Goal: Check status: Check status

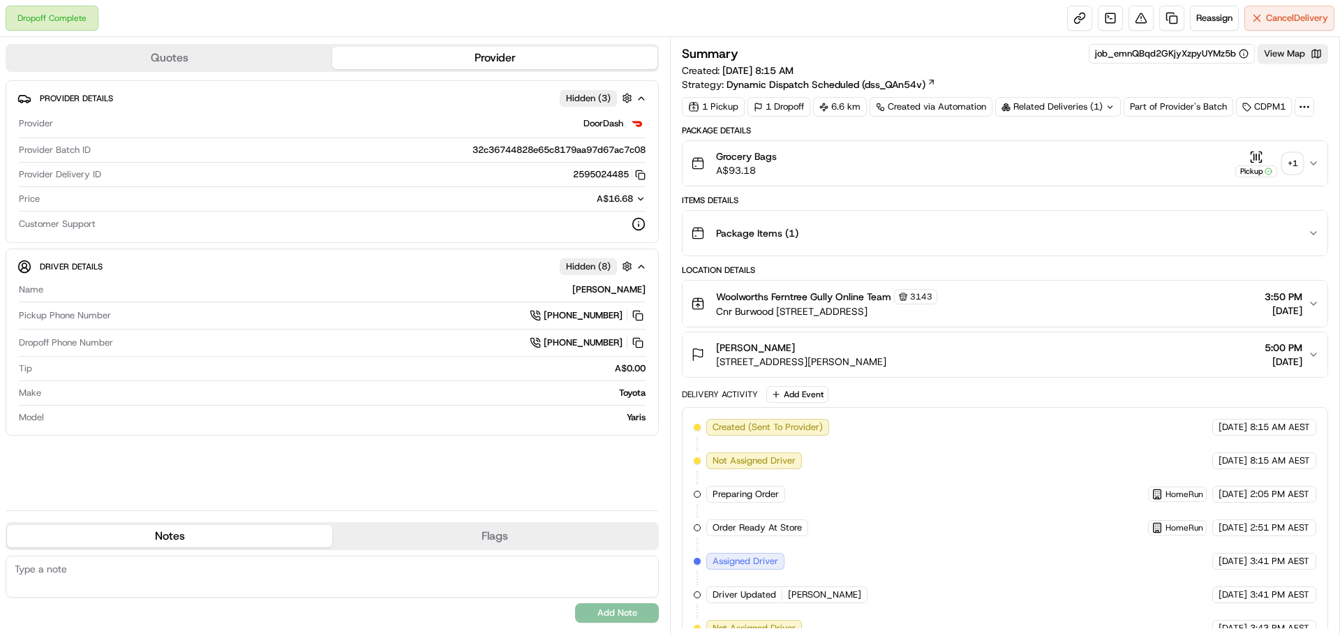
click at [1294, 166] on div "+ 1" at bounding box center [1293, 164] width 20 height 20
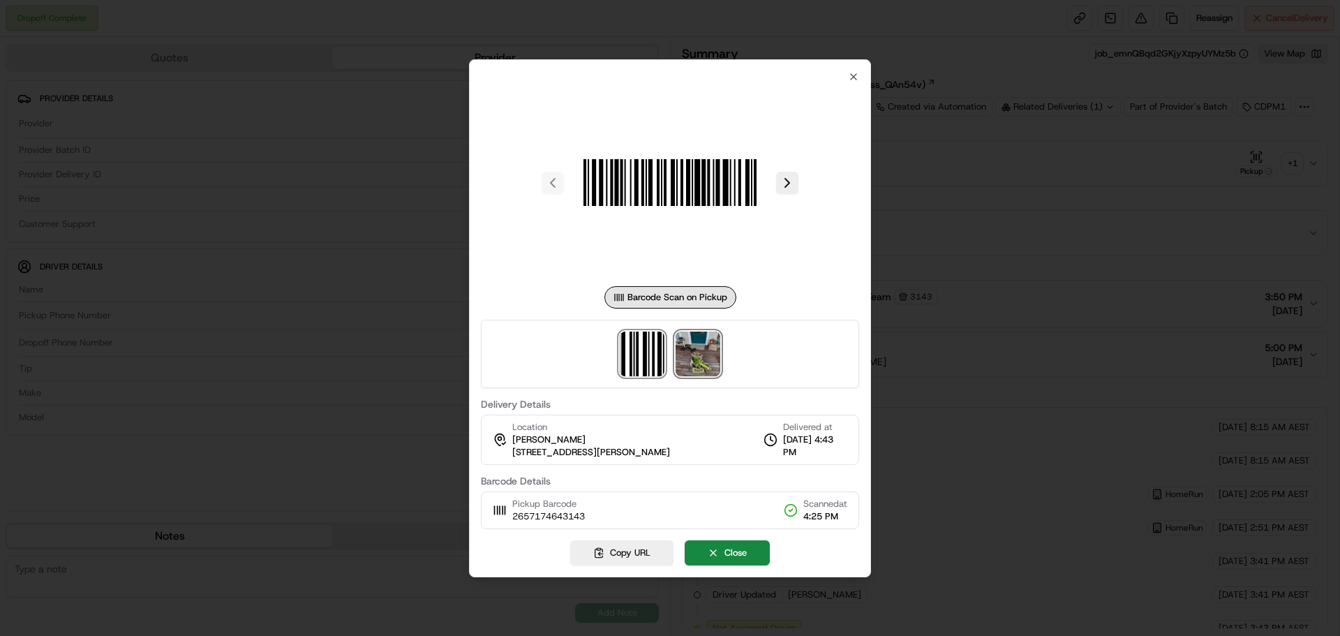
click at [697, 369] on img at bounding box center [698, 354] width 45 height 45
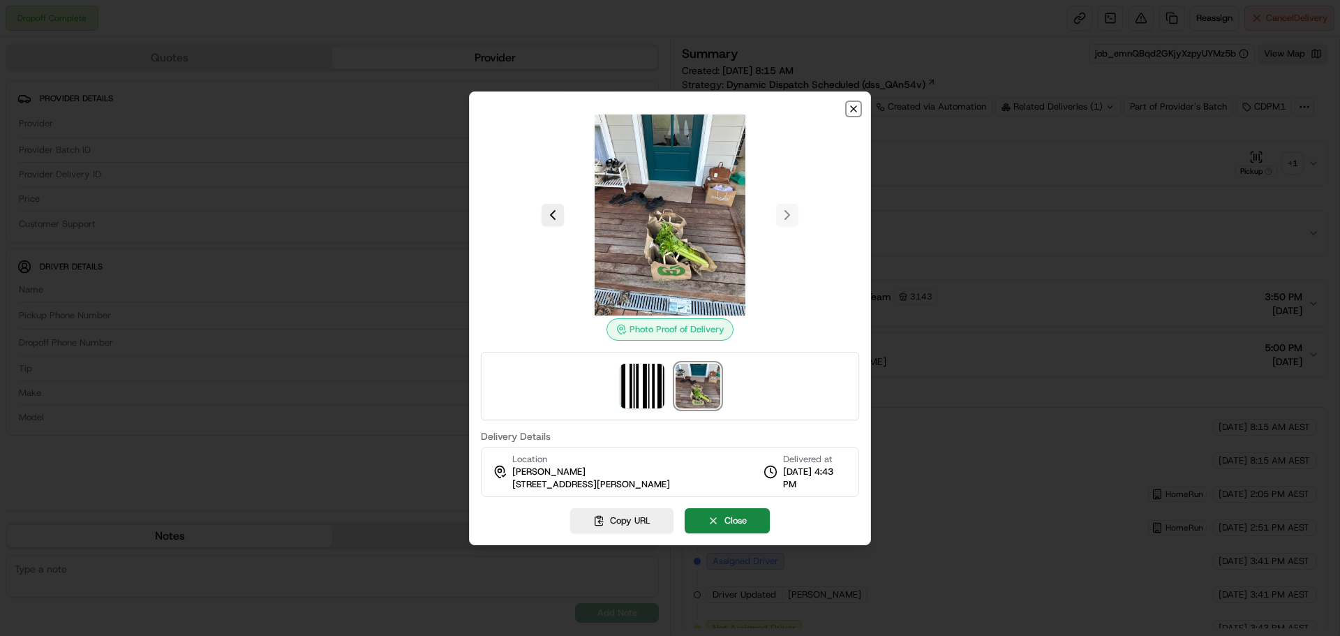
click at [857, 106] on icon "button" at bounding box center [854, 109] width 6 height 6
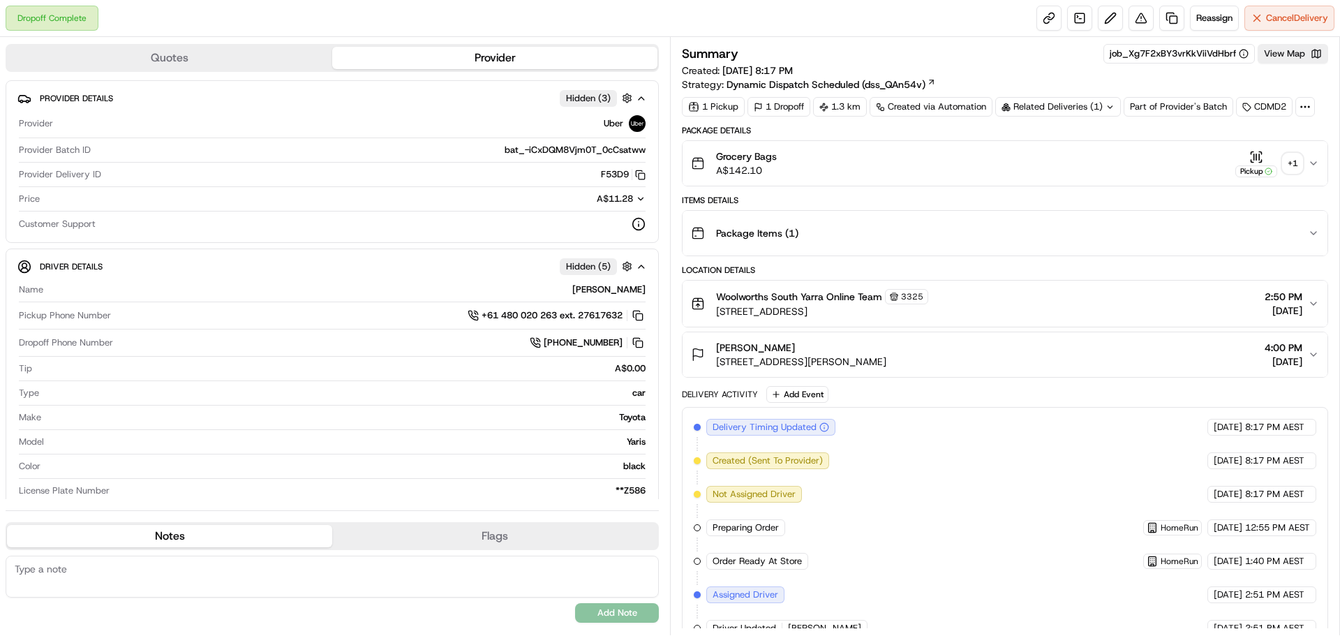
click at [1291, 163] on div "+ 1" at bounding box center [1293, 164] width 20 height 20
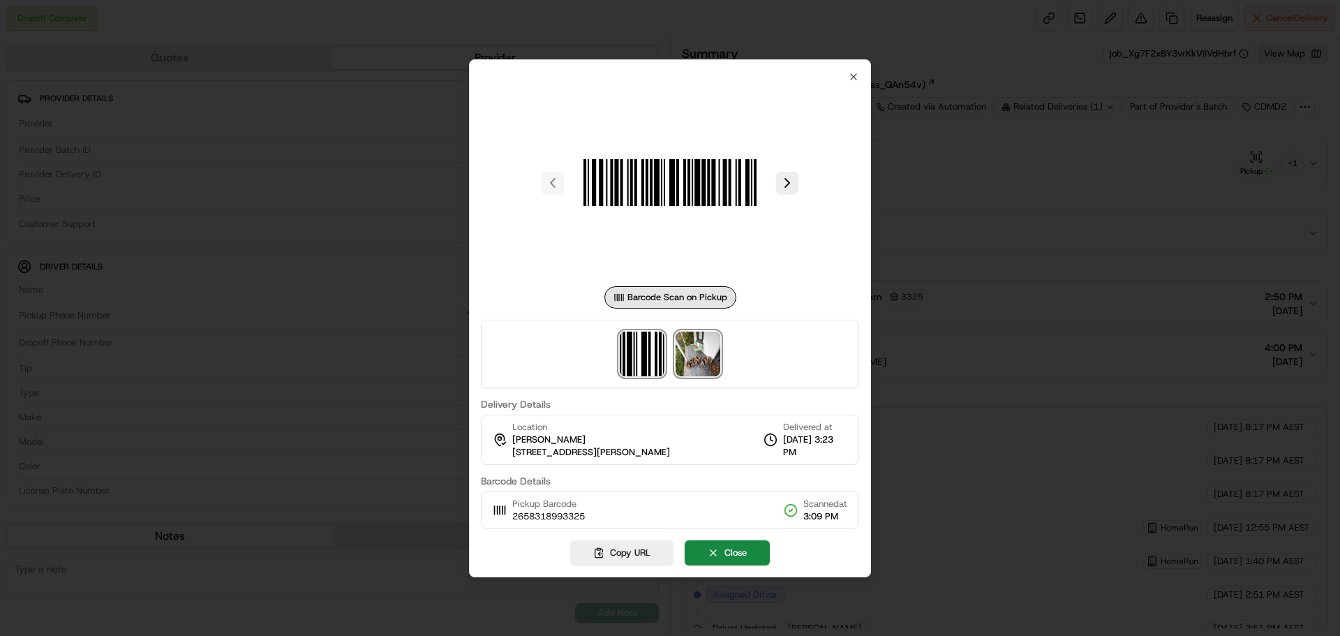
click at [705, 364] on img at bounding box center [698, 354] width 45 height 45
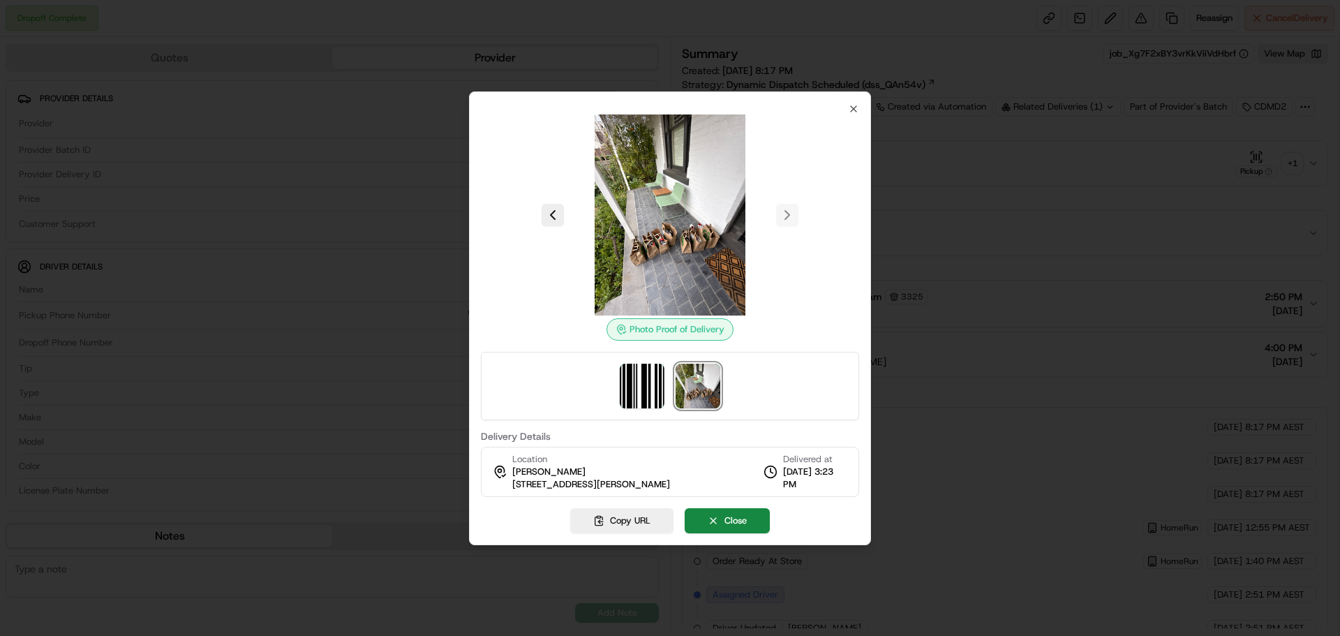
click at [707, 220] on img at bounding box center [670, 214] width 201 height 201
click at [856, 109] on icon "button" at bounding box center [853, 108] width 11 height 11
